Goal: Task Accomplishment & Management: Use online tool/utility

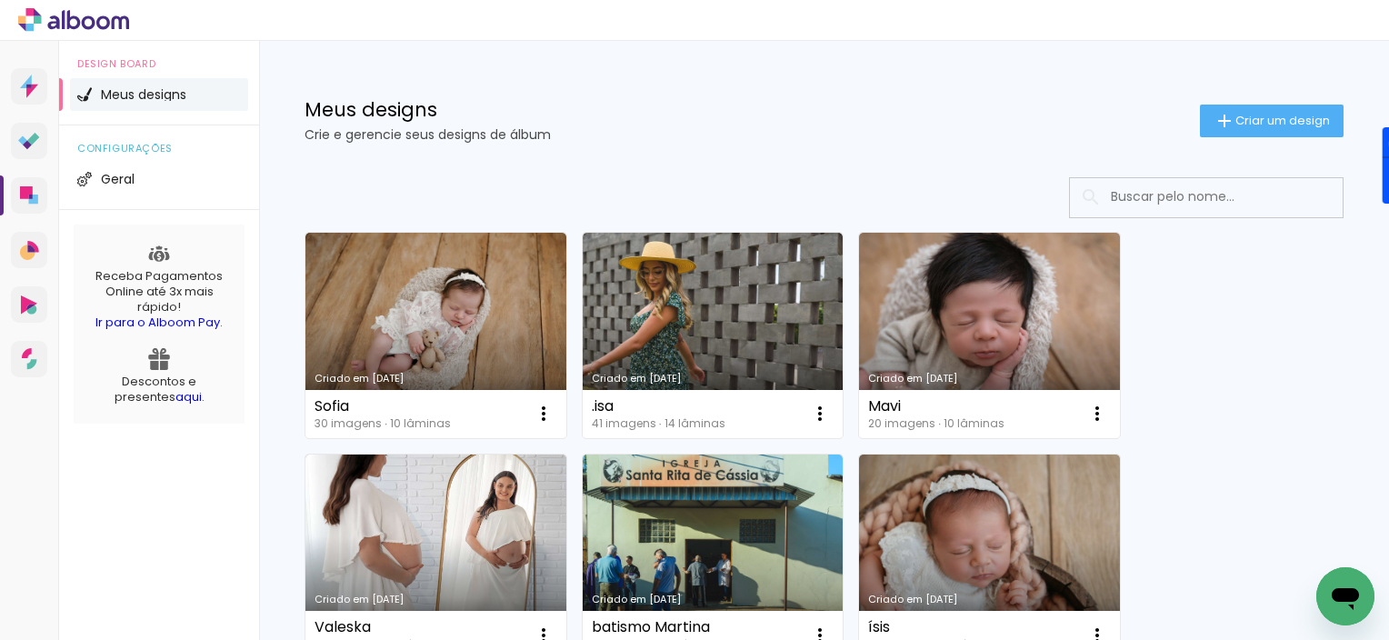
click at [1235, 118] on span "Criar um design" at bounding box center [1282, 121] width 95 height 12
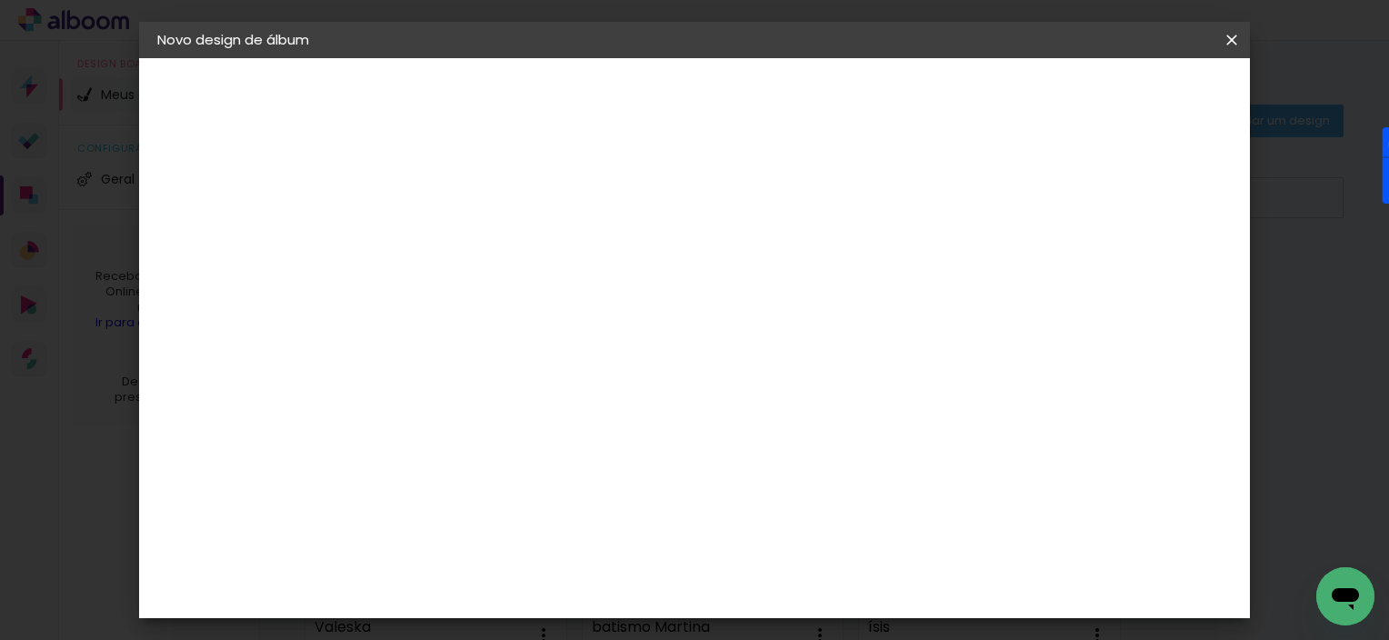
type input "[DEMOGRAPHIC_DATA]"
click at [0, 0] on slot "Avançar" at bounding box center [0, 0] width 0 height 0
click at [489, 345] on input at bounding box center [501, 346] width 184 height 23
type input "go"
type paper-input "go"
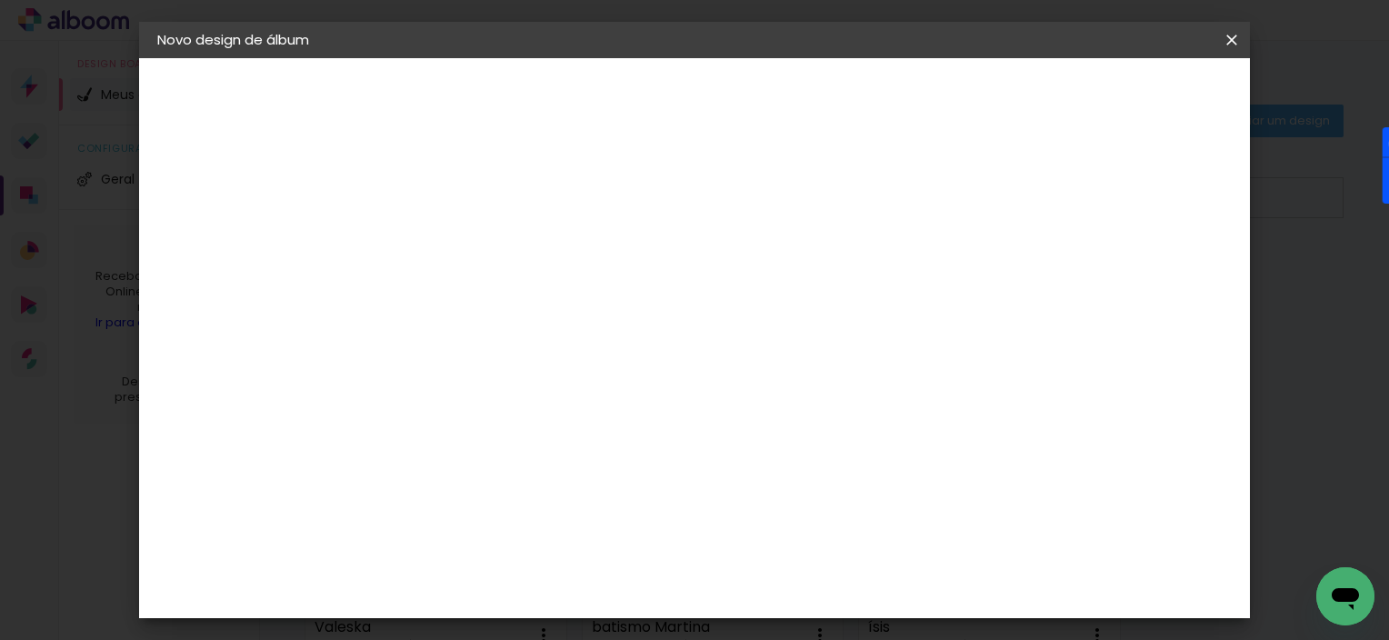
click at [475, 420] on paper-item "Go image" at bounding box center [483, 414] width 160 height 47
click at [0, 0] on slot "Avançar" at bounding box center [0, 0] width 0 height 0
click at [0, 0] on div at bounding box center [0, 0] width 0 height 0
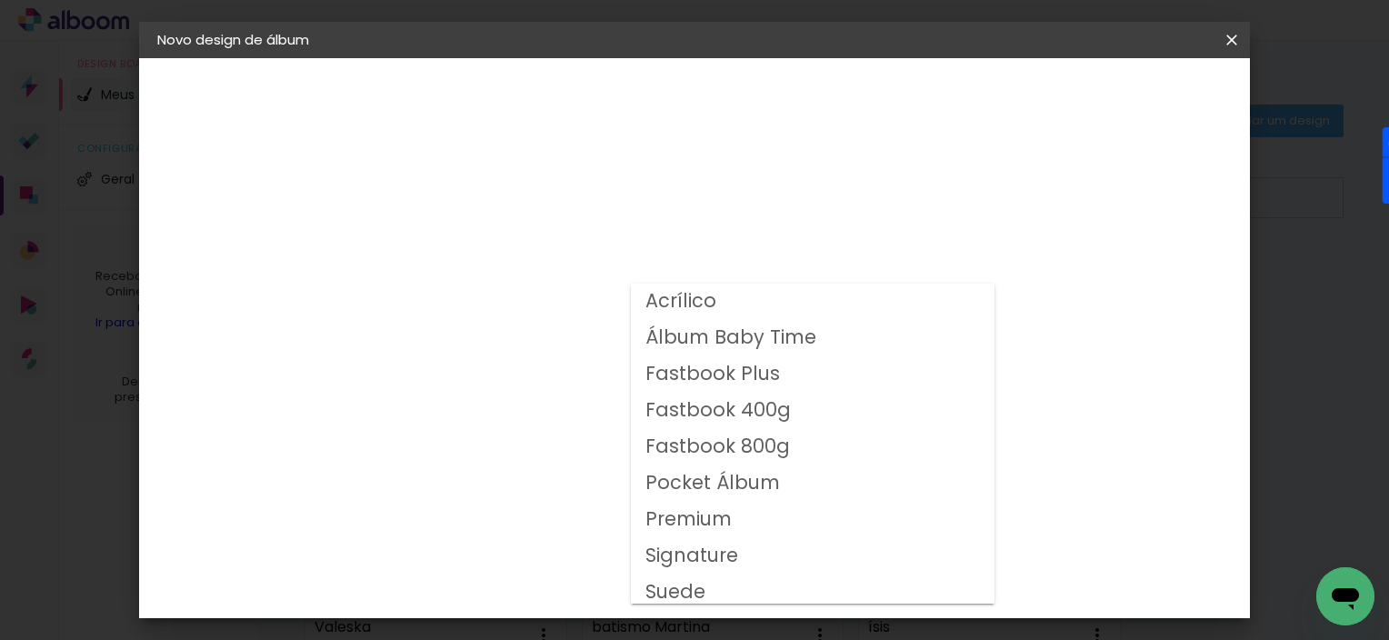
click at [0, 0] on slot "Fastbook Plus" at bounding box center [0, 0] width 0 height 0
type input "Fastbook Plus"
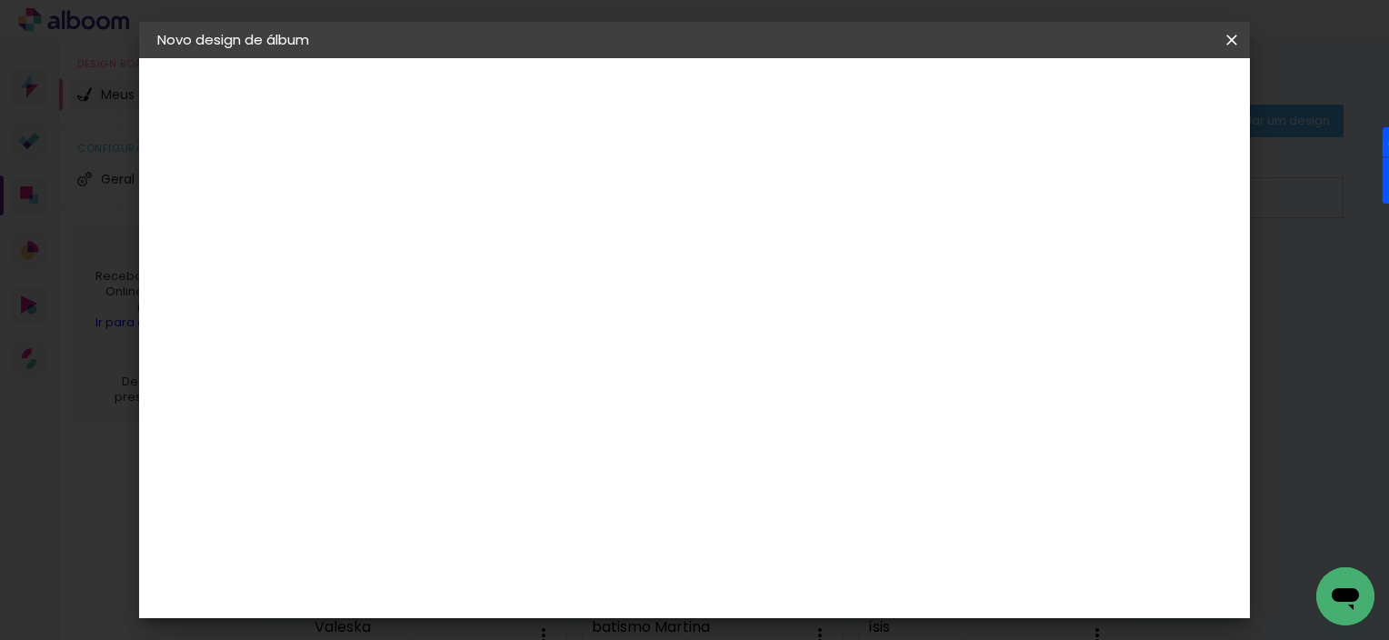
scroll to position [229, 0]
click at [577, 513] on span "20 × 20" at bounding box center [535, 542] width 85 height 59
click at [0, 0] on slot "Avançar" at bounding box center [0, 0] width 0 height 0
click at [905, 97] on span "Iniciar design" at bounding box center [863, 96] width 83 height 13
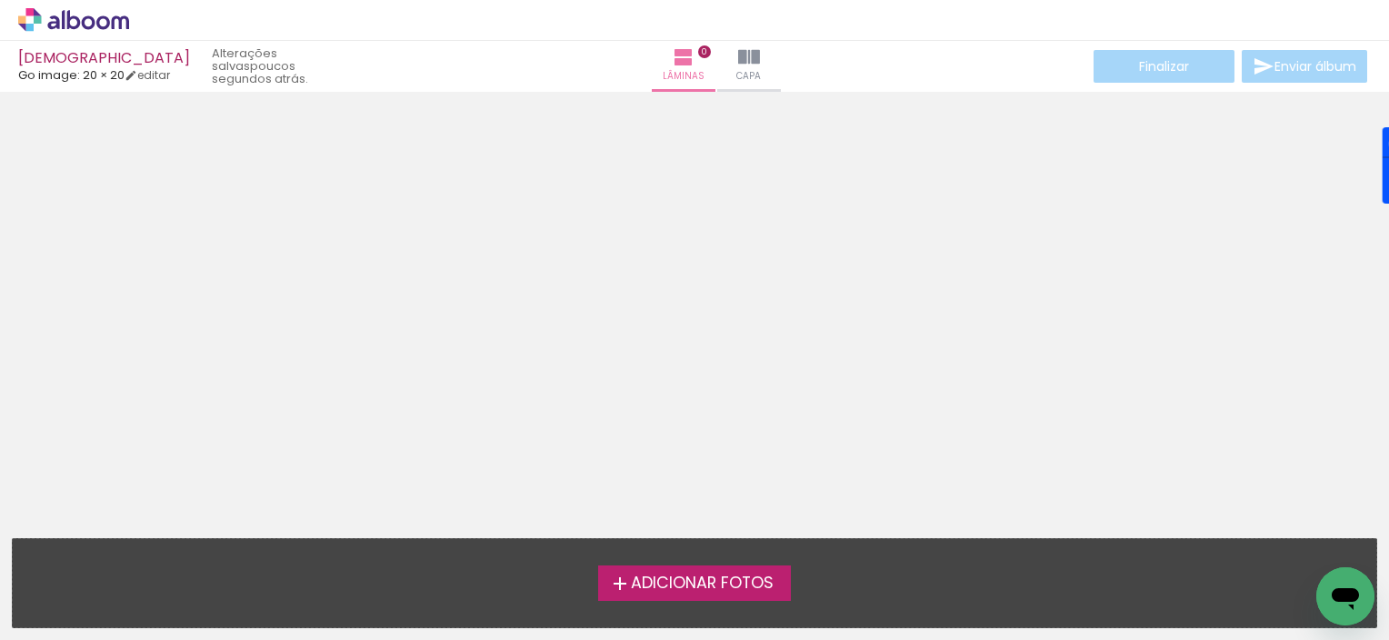
click at [749, 589] on span "Adicionar Fotos" at bounding box center [702, 583] width 143 height 16
click at [0, 0] on input "file" at bounding box center [0, 0] width 0 height 0
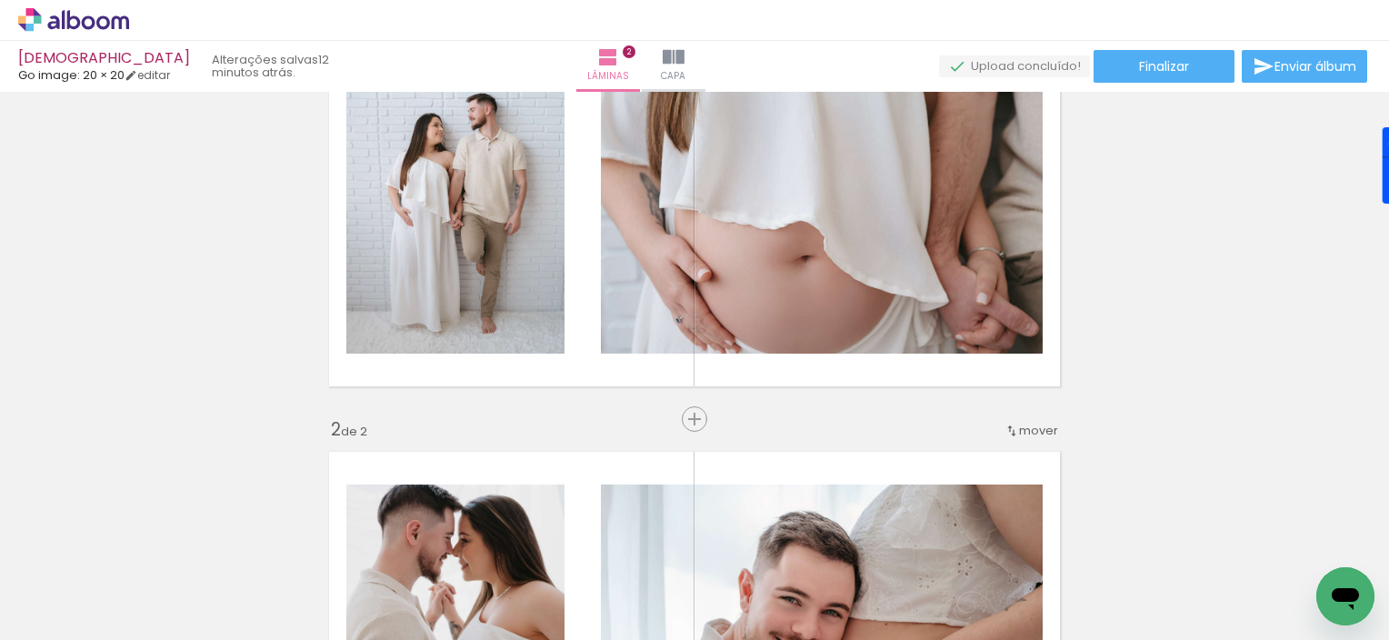
scroll to position [127, 0]
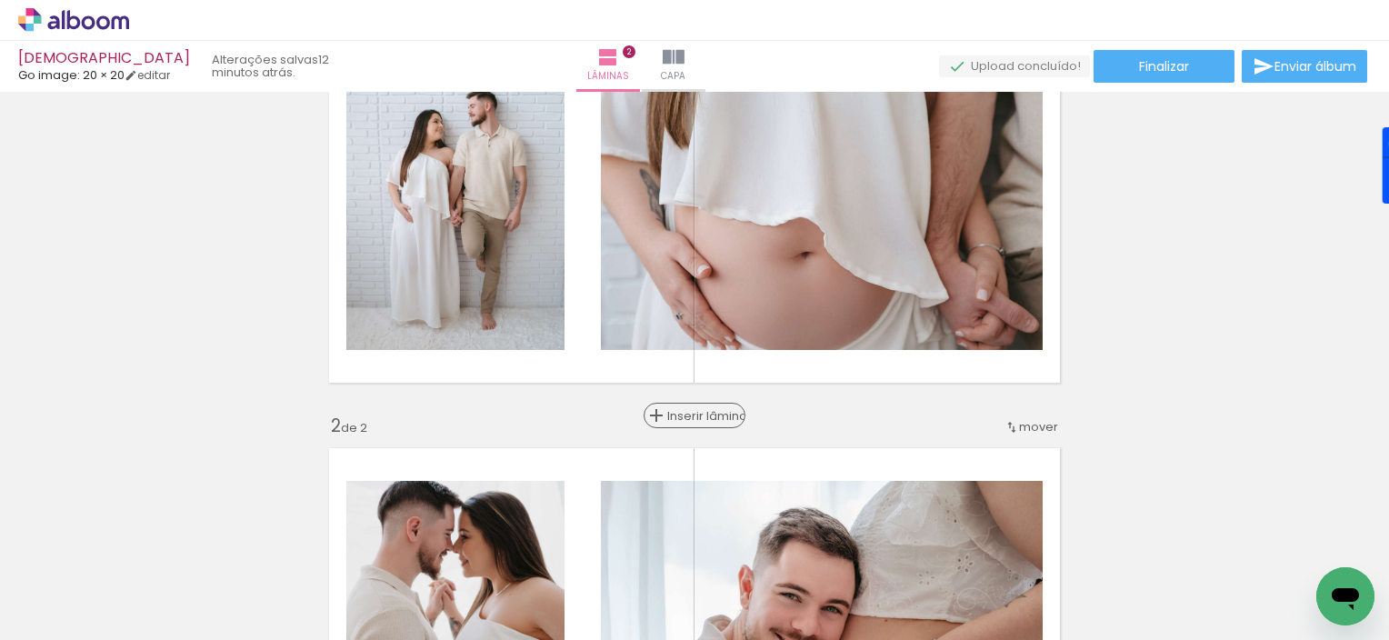
click at [691, 412] on span "Inserir lâmina" at bounding box center [702, 416] width 71 height 12
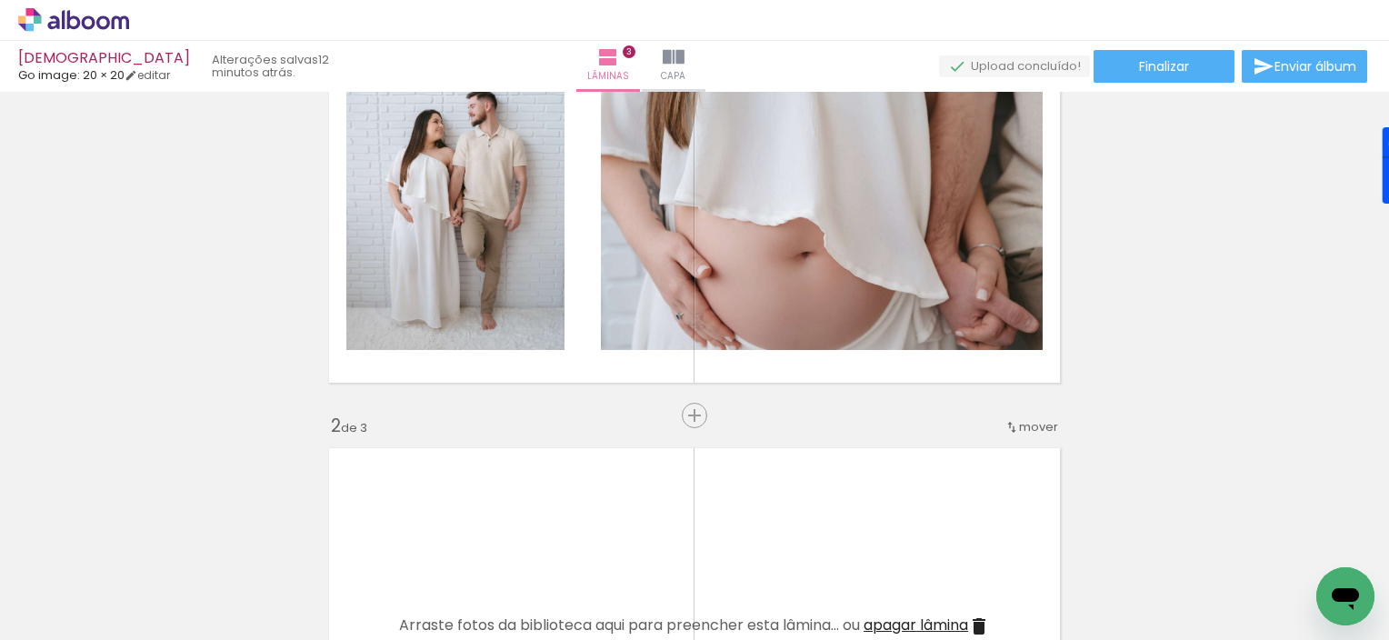
click at [211, 603] on div at bounding box center [182, 579] width 58 height 82
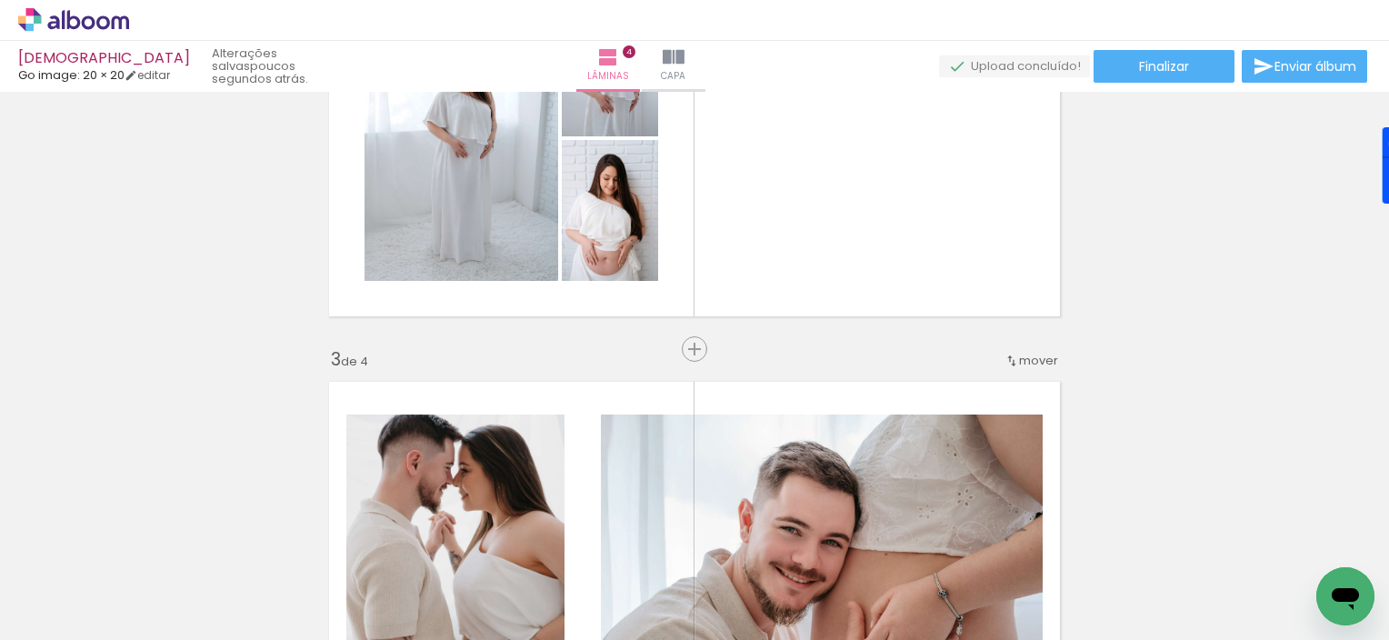
scroll to position [615, 0]
click at [1040, 360] on span "mover" at bounding box center [1038, 359] width 39 height 17
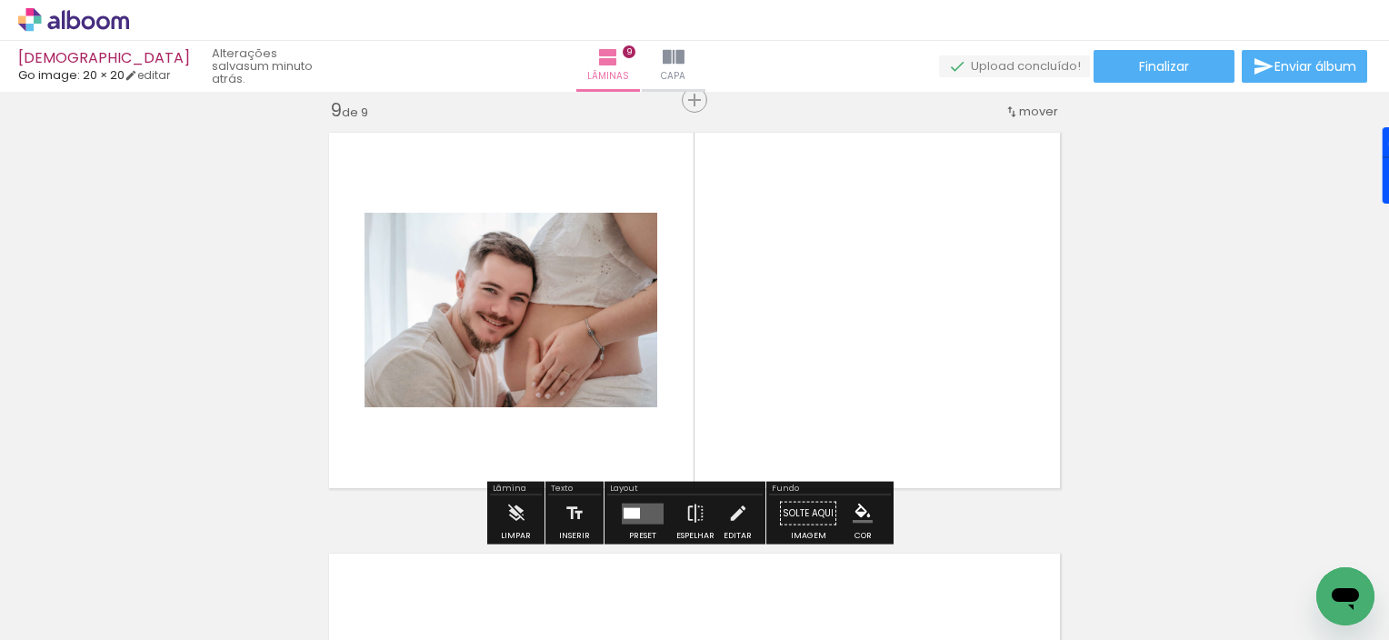
scroll to position [3390, 0]
